Goal: Obtain resource: Obtain resource

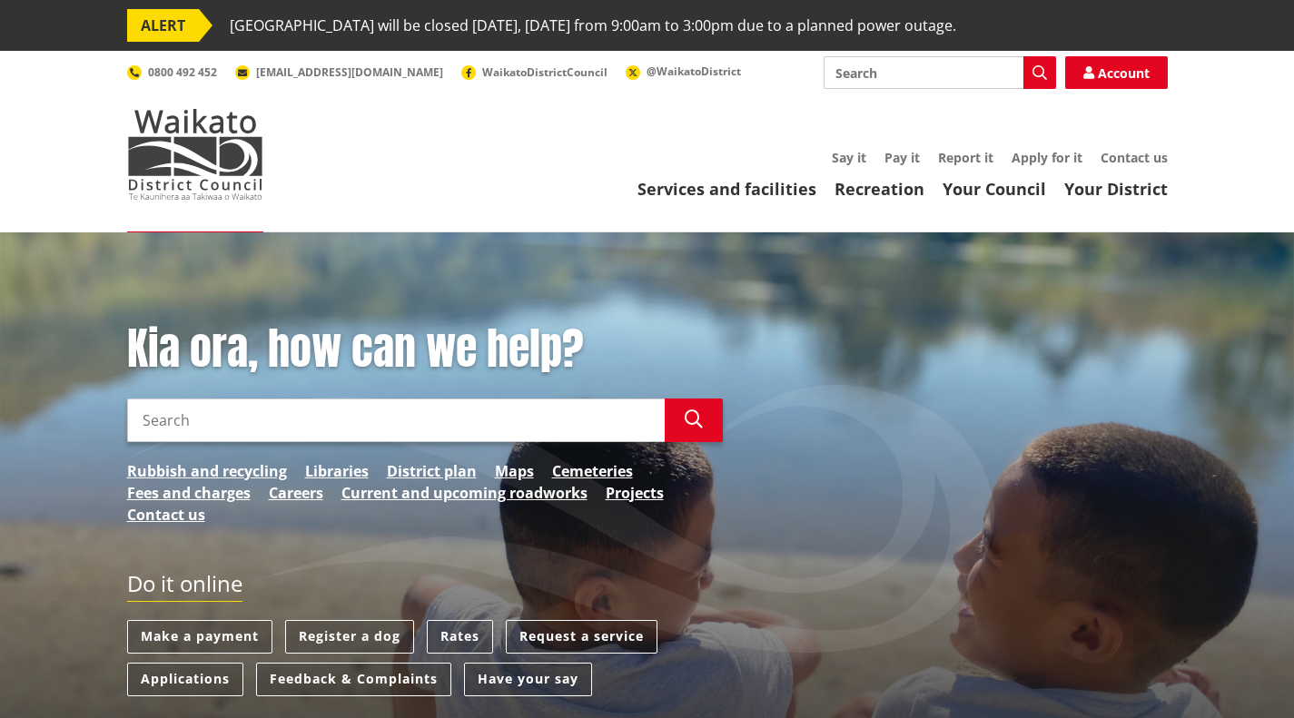
click at [962, 67] on input "Search" at bounding box center [940, 72] width 232 height 33
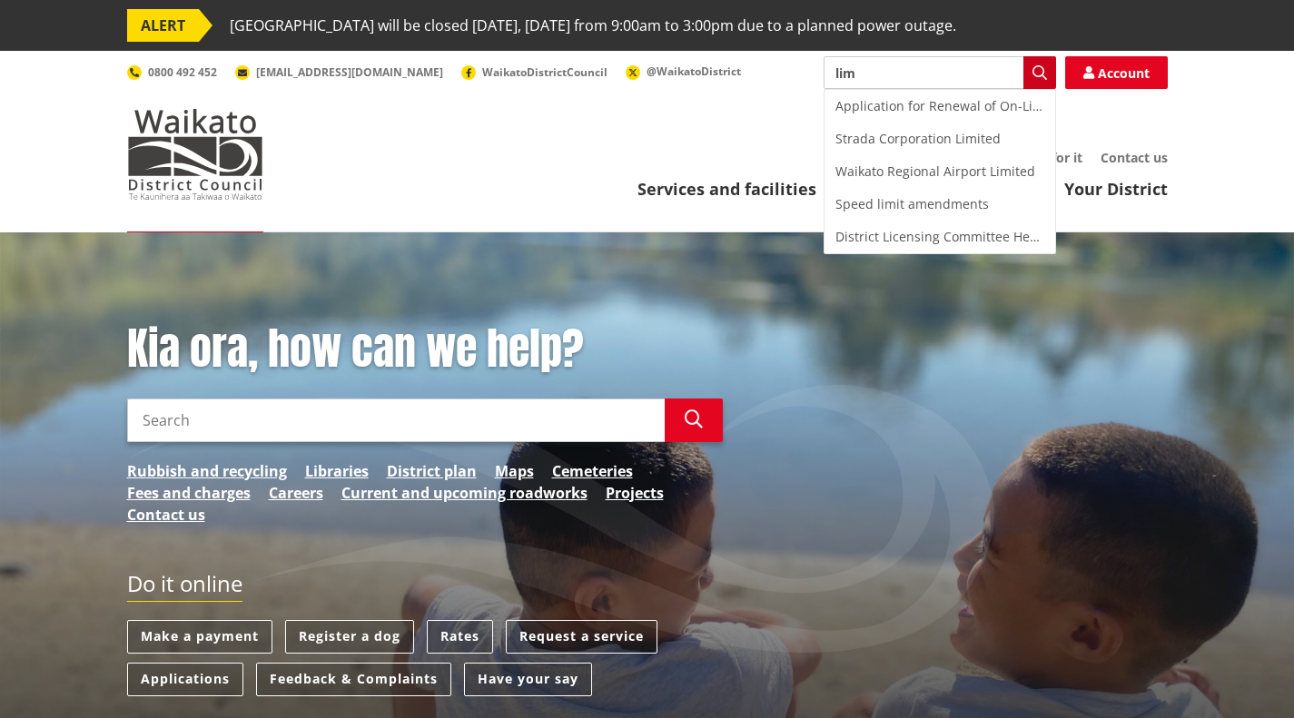
type input "lim"
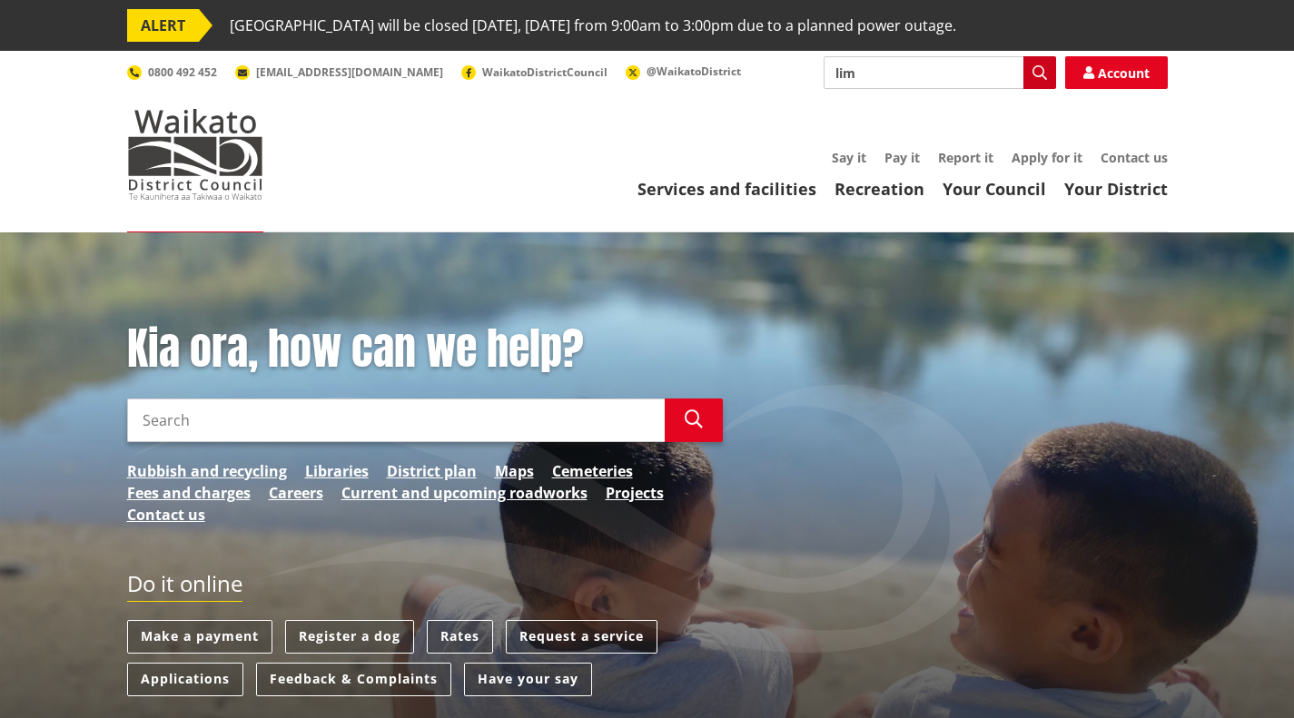
click at [1040, 73] on icon "button" at bounding box center [1039, 72] width 15 height 15
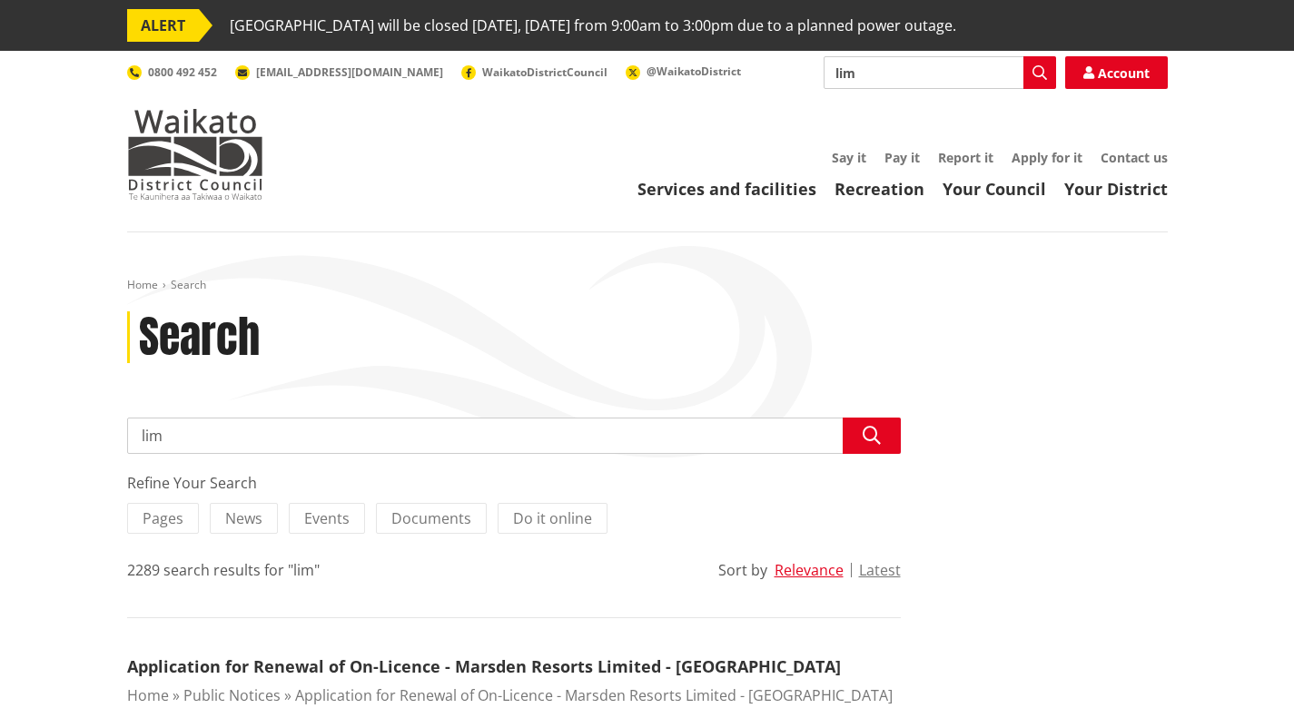
click at [283, 430] on input "lim" at bounding box center [514, 436] width 774 height 36
type input "lim report"
click at [874, 436] on icon "button" at bounding box center [872, 436] width 18 height 18
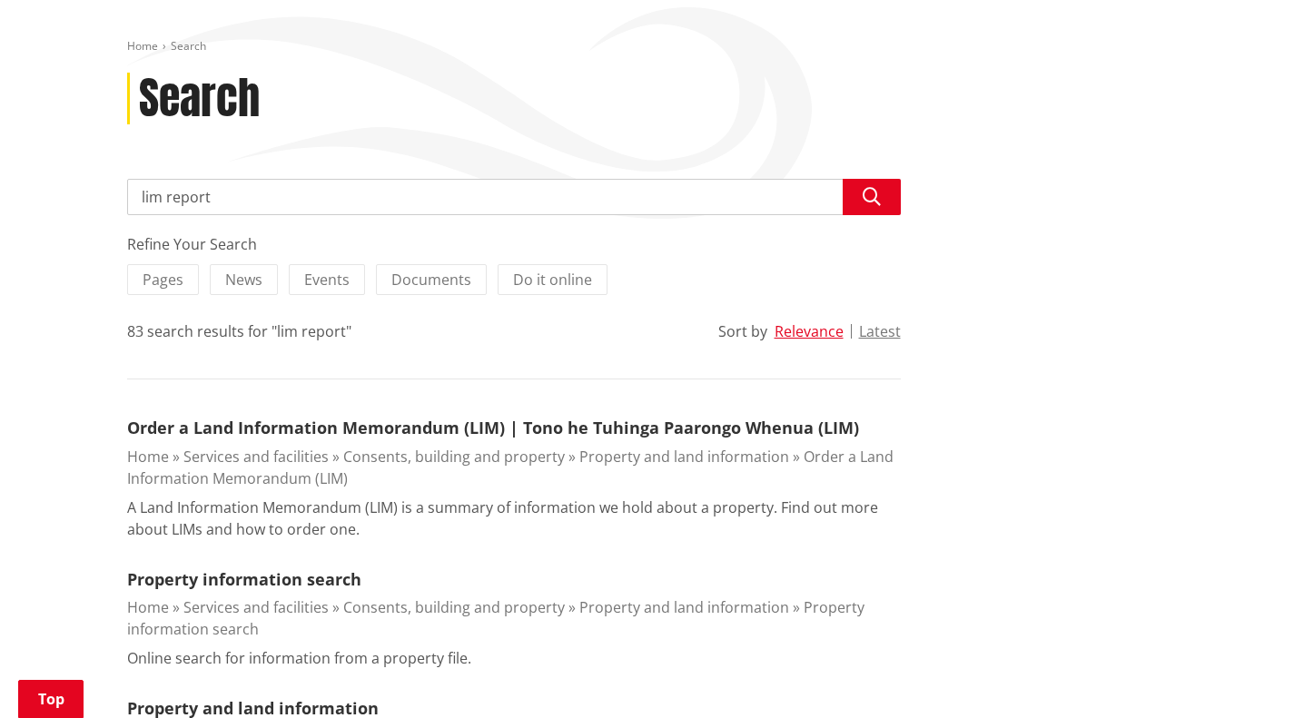
scroll to position [363, 0]
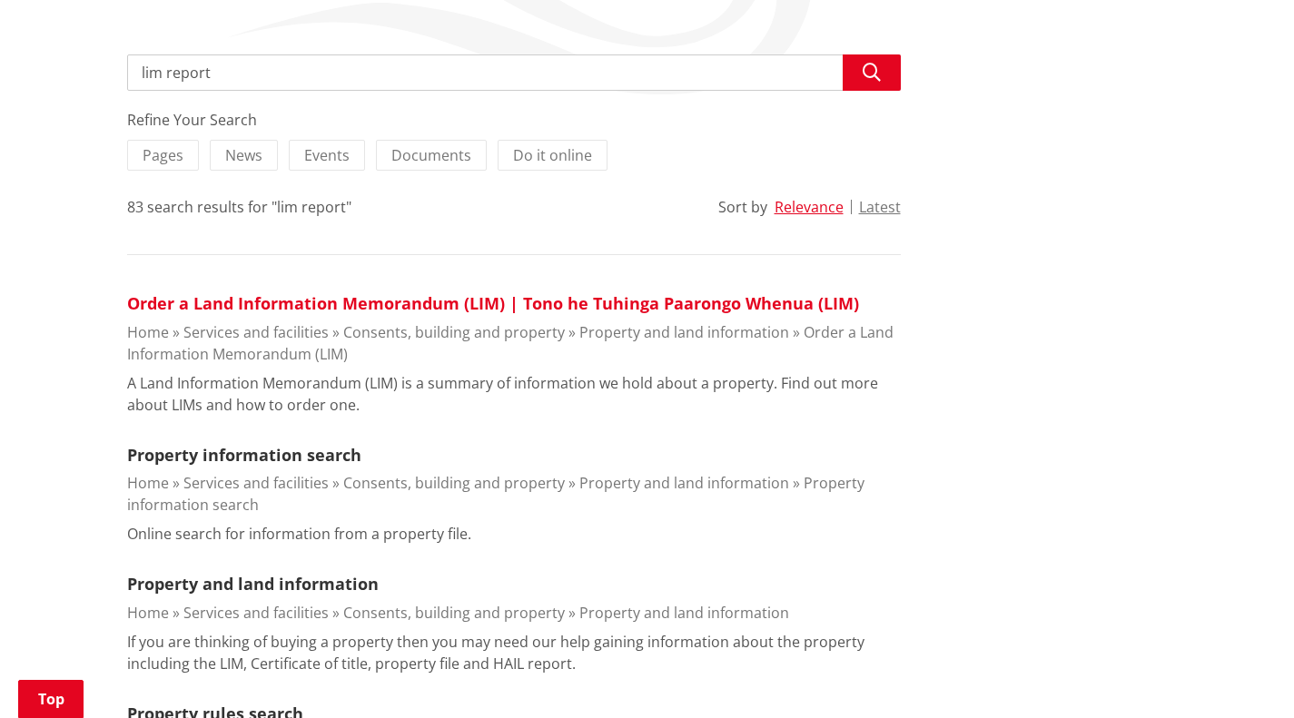
click at [352, 303] on link "Order a Land Information Memorandum (LIM) | Tono he Tuhinga Paarongo Whenua (LI…" at bounding box center [493, 303] width 732 height 22
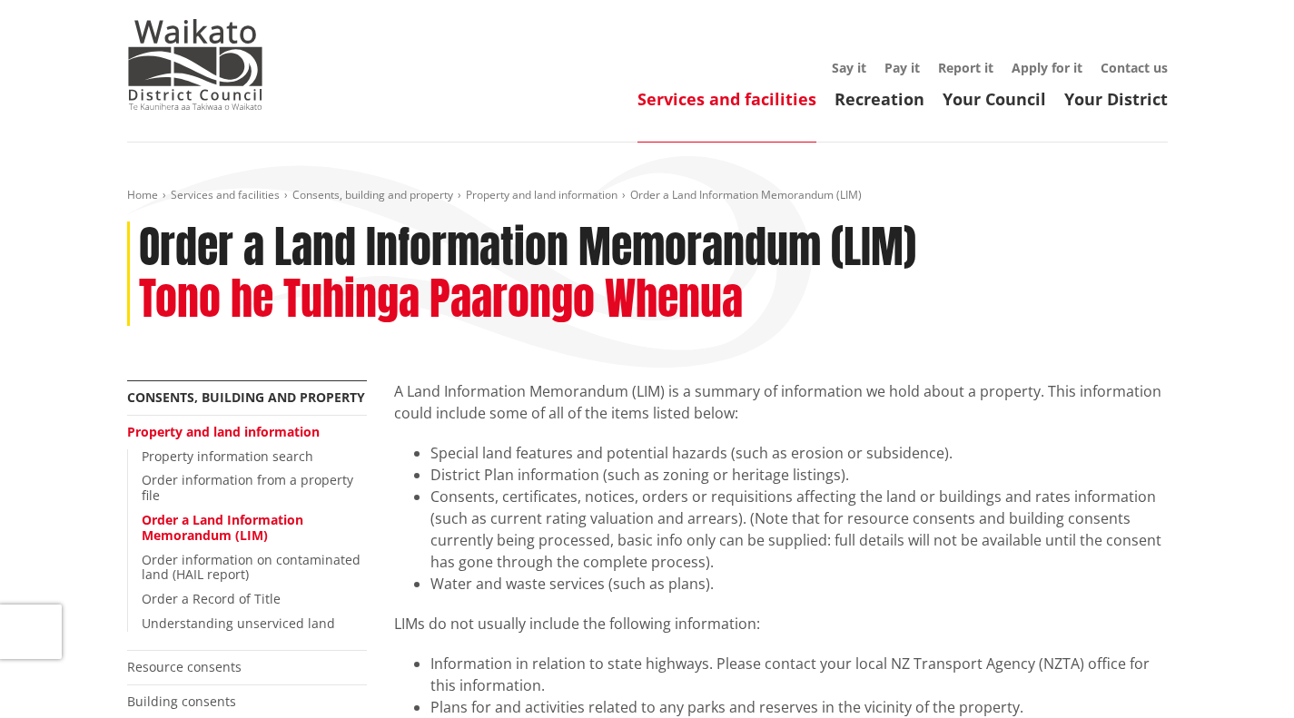
scroll to position [182, 0]
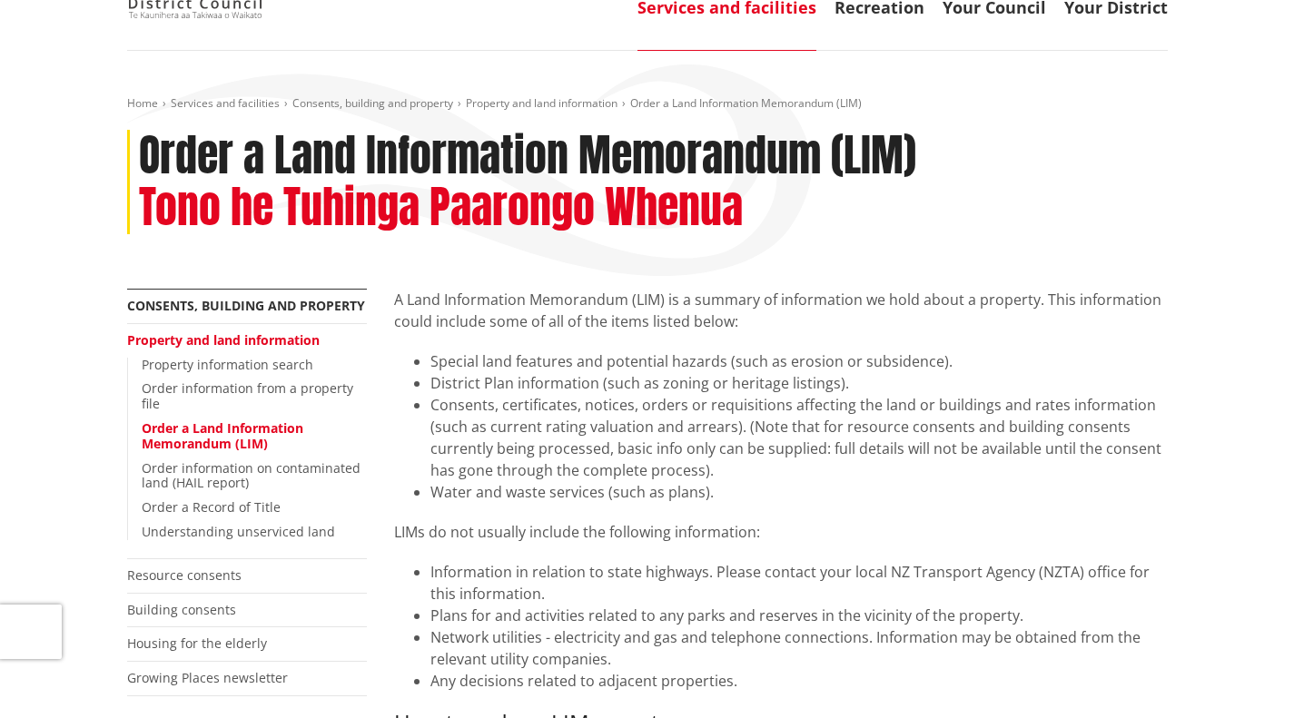
click at [292, 342] on link "Property and land information" at bounding box center [223, 339] width 193 height 17
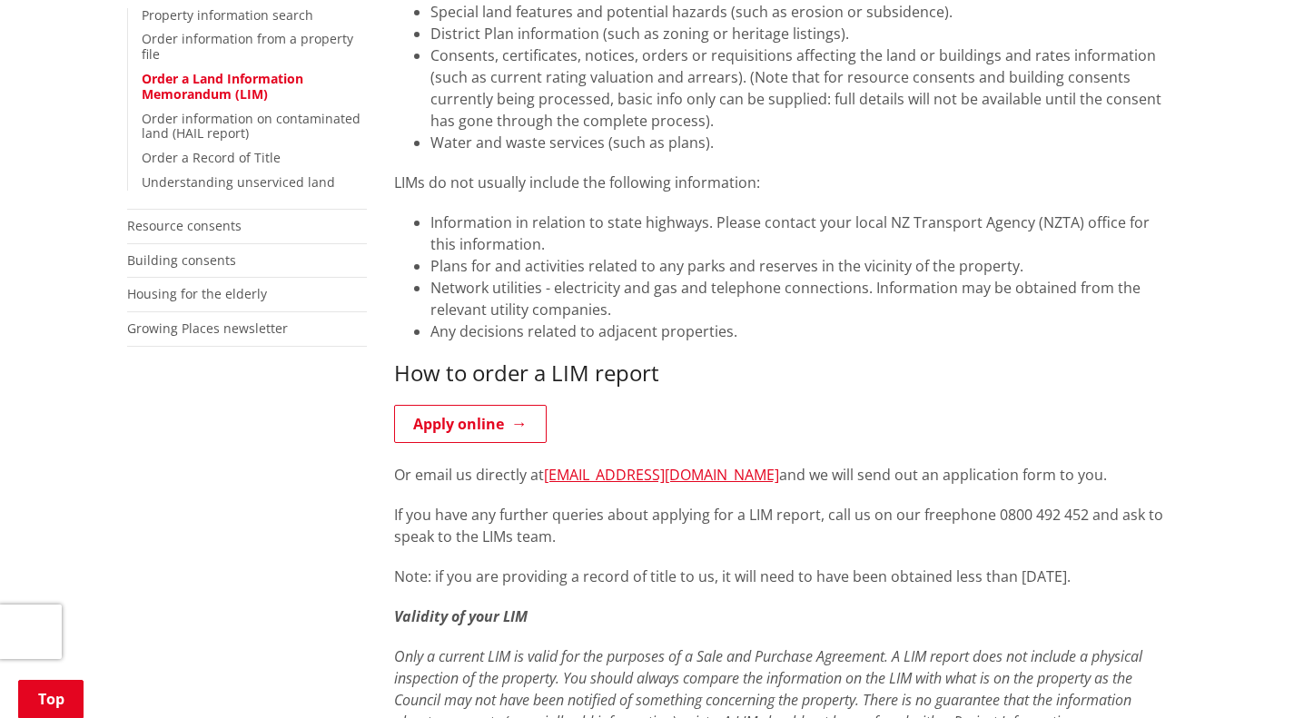
scroll to position [545, 0]
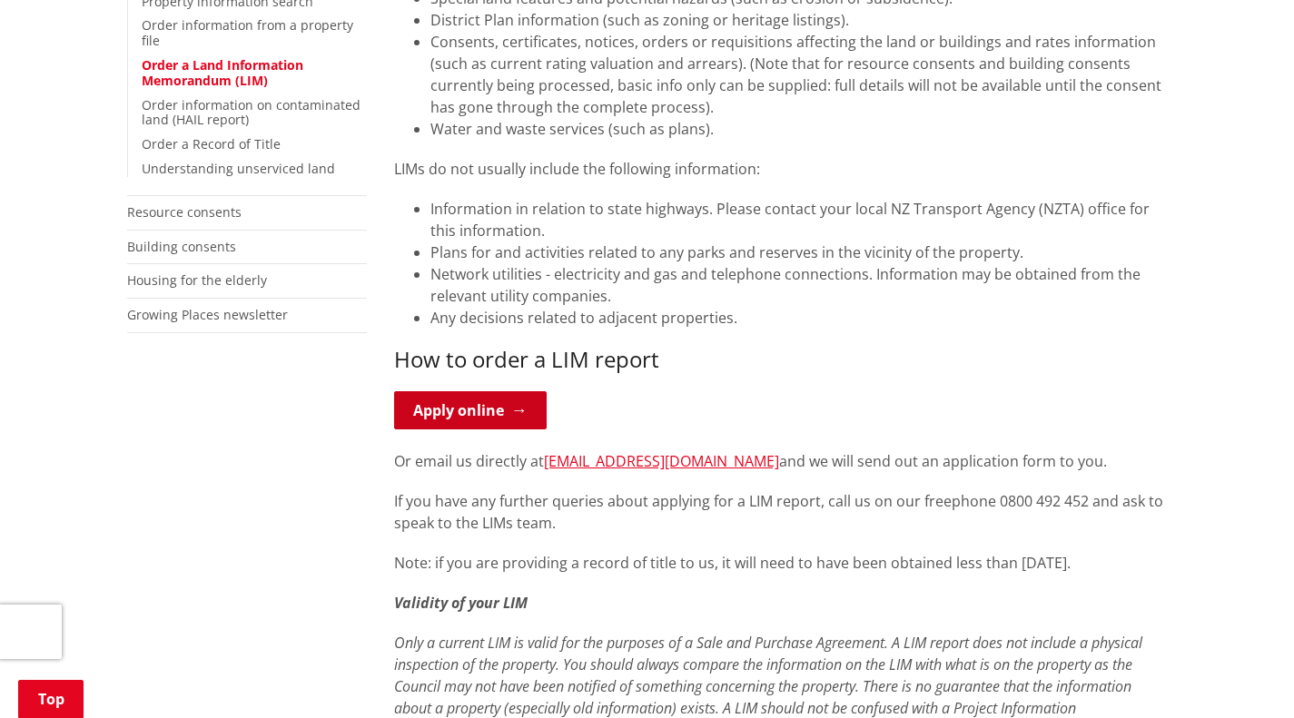
click at [468, 414] on link "Apply online" at bounding box center [470, 410] width 153 height 38
